Goal: Task Accomplishment & Management: Use online tool/utility

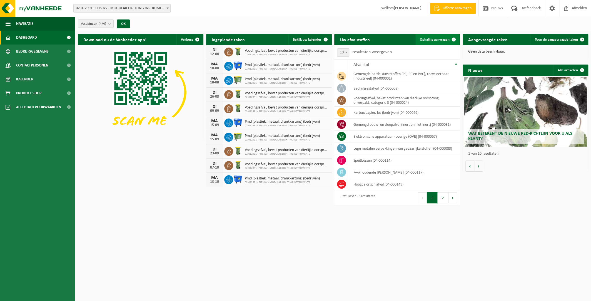
click at [420, 39] on span "Ophaling aanvragen" at bounding box center [435, 40] width 30 height 4
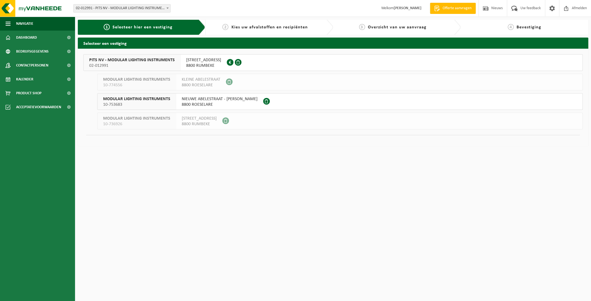
click at [125, 61] on span "PITS NV - MODULAR LIGHTING INSTRUMENTS" at bounding box center [132, 60] width 86 height 6
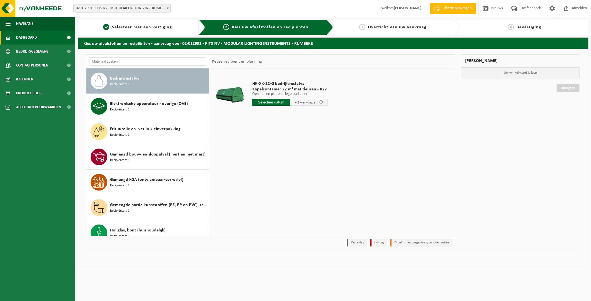
click at [19, 39] on span "Dashboard" at bounding box center [26, 38] width 21 height 14
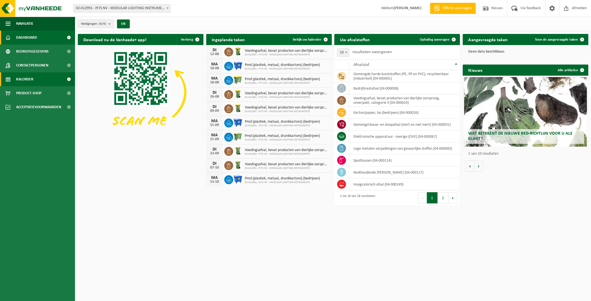
click at [29, 85] on span "Kalender" at bounding box center [24, 79] width 17 height 14
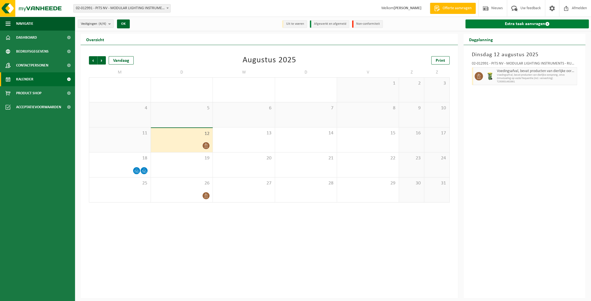
click at [526, 22] on link "Extra taak aanvragen" at bounding box center [527, 23] width 123 height 9
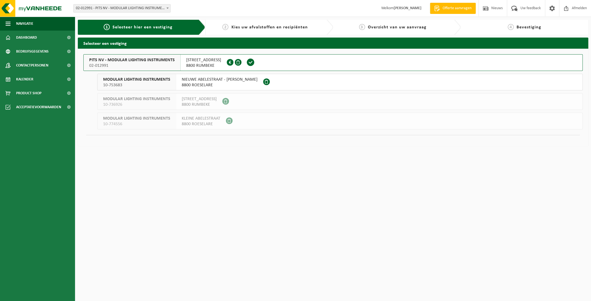
click at [129, 60] on span "PITS NV - MODULAR LIGHTING INSTRUMENTS" at bounding box center [132, 60] width 86 height 6
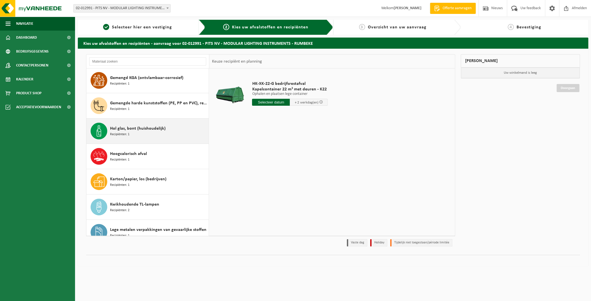
scroll to position [111, 0]
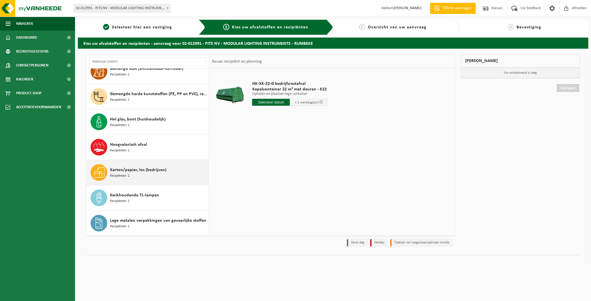
click at [126, 179] on div "Karton/papier, los (bedrijven) Recipiënten: 1" at bounding box center [158, 172] width 97 height 17
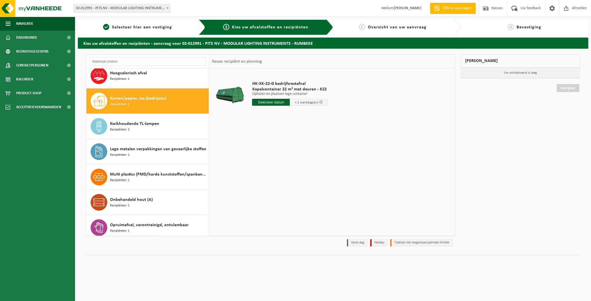
scroll to position [202, 0]
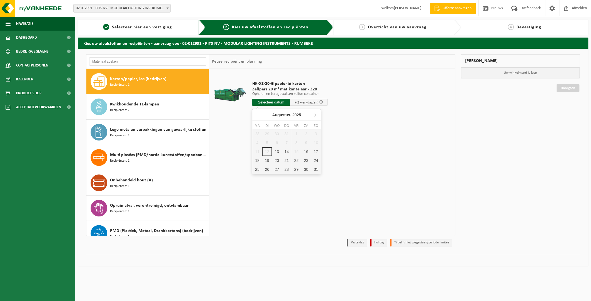
click at [278, 102] on input "text" at bounding box center [271, 102] width 38 height 7
click at [274, 151] on div "13" at bounding box center [277, 151] width 10 height 9
type input "Van 2025-08-13"
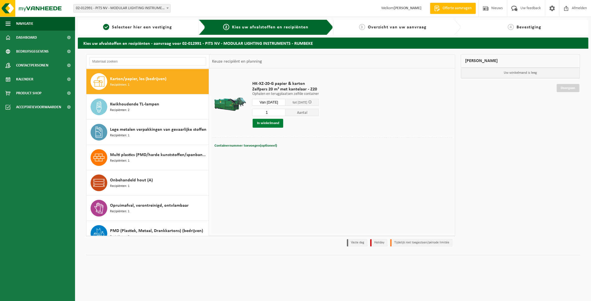
click at [269, 120] on button "In winkelmand" at bounding box center [268, 123] width 31 height 9
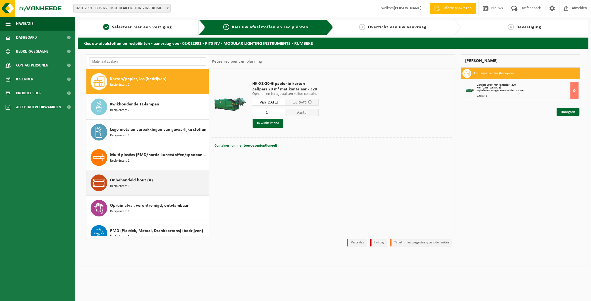
click at [125, 180] on span "Onbehandeld hout (A)" at bounding box center [131, 180] width 43 height 7
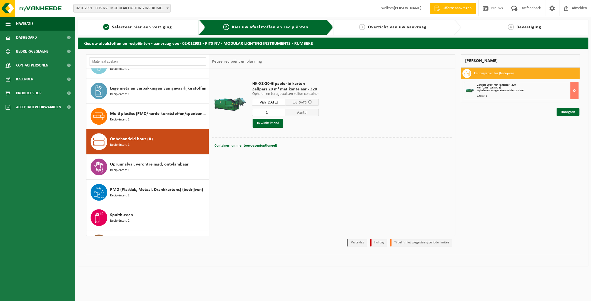
scroll to position [262, 0]
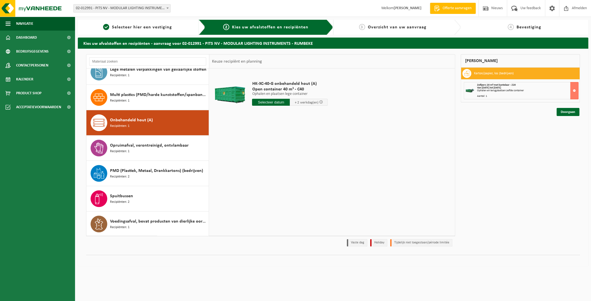
click at [267, 99] on input "text" at bounding box center [271, 102] width 38 height 7
click at [274, 150] on div "13" at bounding box center [277, 151] width 10 height 9
type input "Van 2025-08-13"
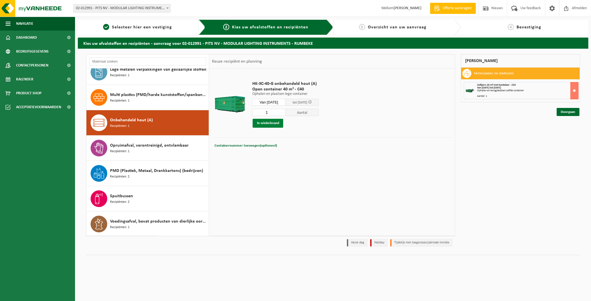
click at [274, 125] on button "In winkelmand" at bounding box center [268, 123] width 31 height 9
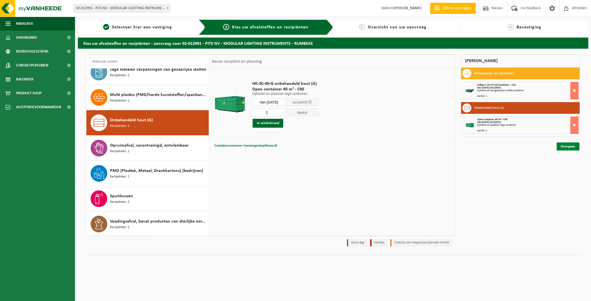
click at [560, 146] on link "Doorgaan" at bounding box center [568, 146] width 23 height 8
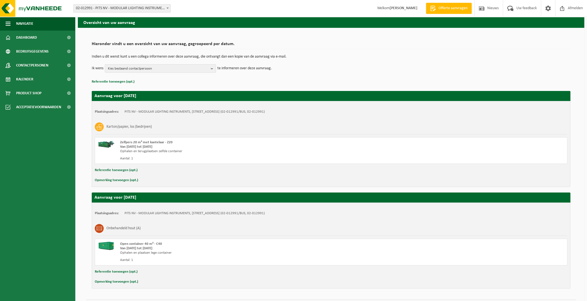
scroll to position [36, 0]
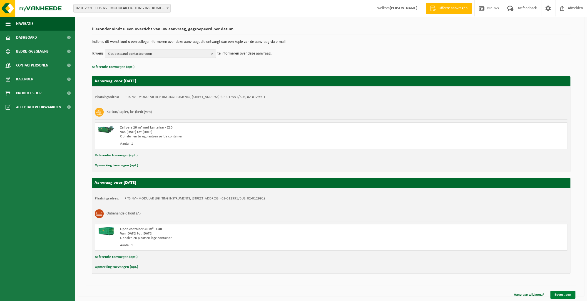
click at [561, 294] on link "Bevestigen" at bounding box center [563, 295] width 25 height 8
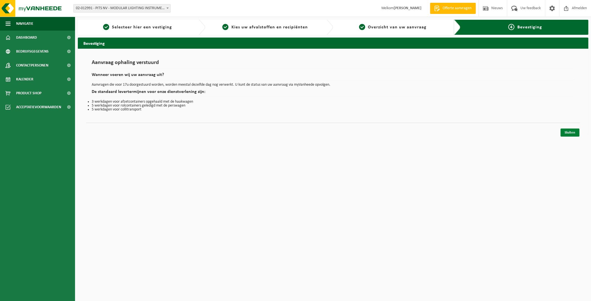
click at [569, 134] on link "Sluiten" at bounding box center [570, 132] width 19 height 8
